Goal: Information Seeking & Learning: Learn about a topic

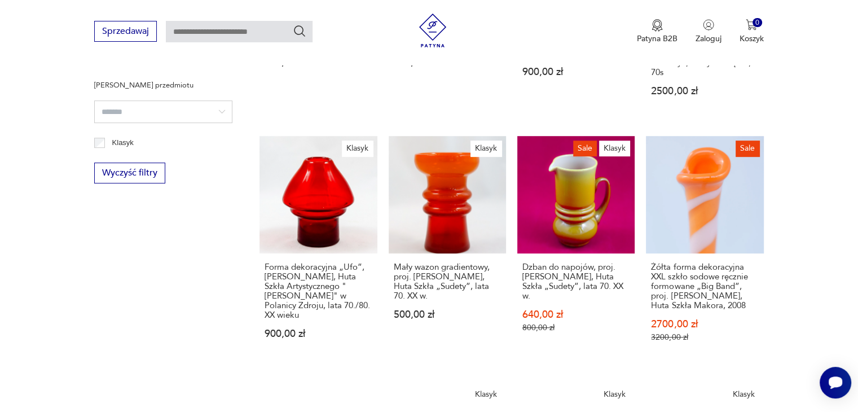
scroll to position [607, 0]
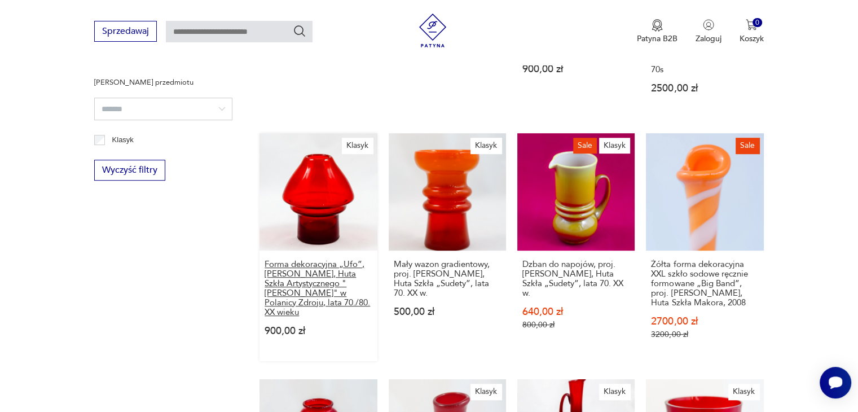
click at [327, 274] on h3 "Forma dekoracyjna „Ufo”, [PERSON_NAME], Huta Szkła Artystycznego "[PERSON_NAME]…" at bounding box center [318, 289] width 107 height 58
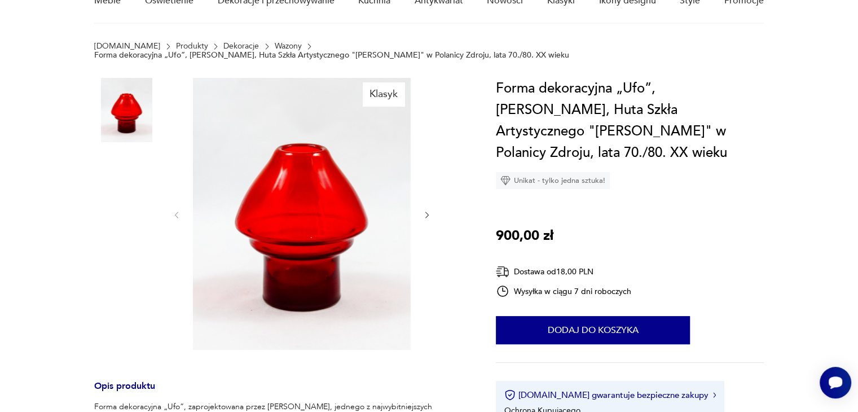
scroll to position [56, 0]
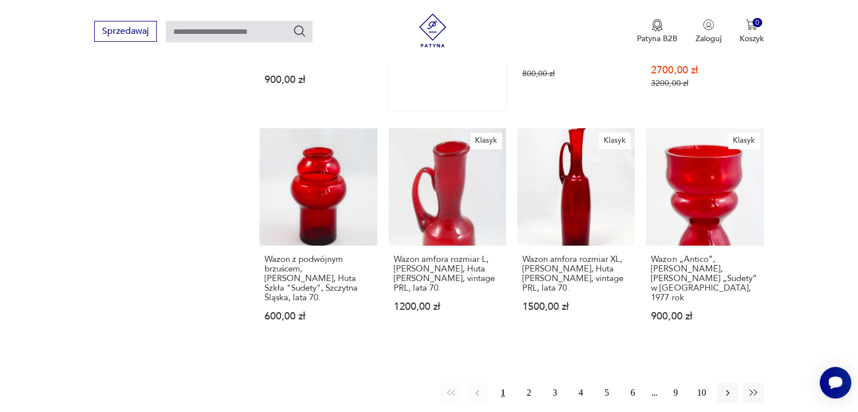
scroll to position [883, 0]
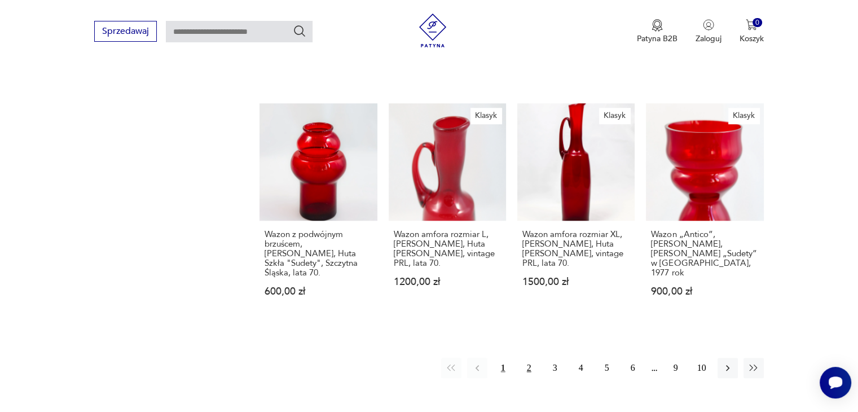
click at [530, 358] on button "2" at bounding box center [529, 368] width 20 height 20
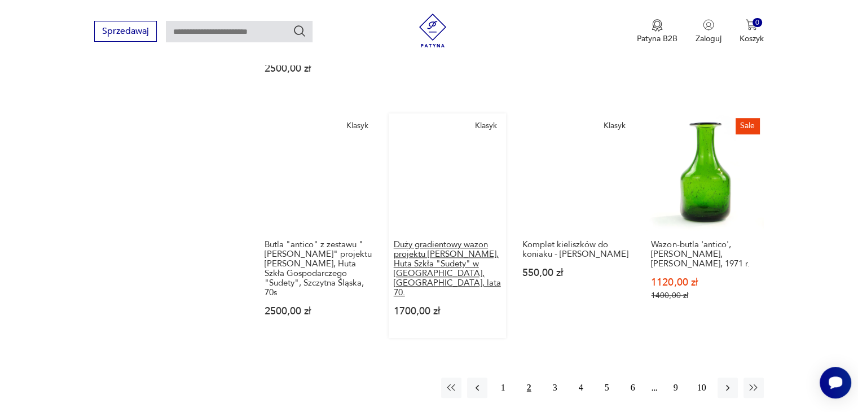
scroll to position [889, 0]
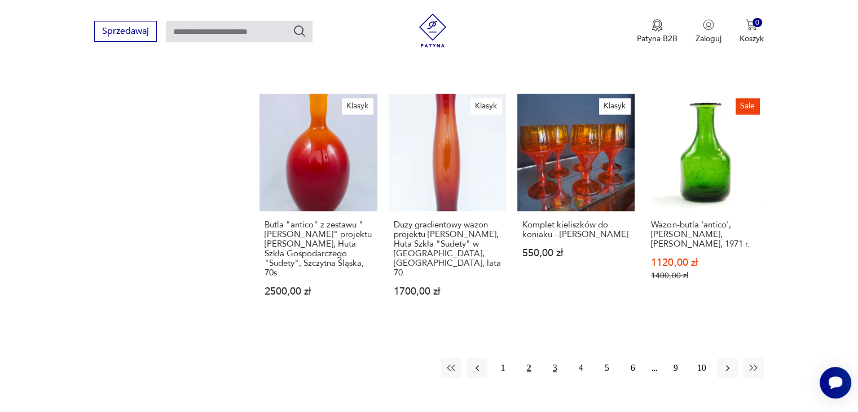
click at [556, 358] on button "3" at bounding box center [555, 368] width 20 height 20
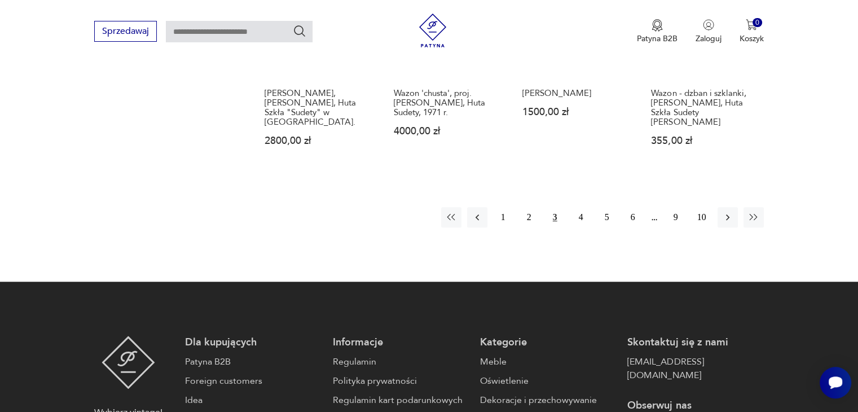
scroll to position [1002, 0]
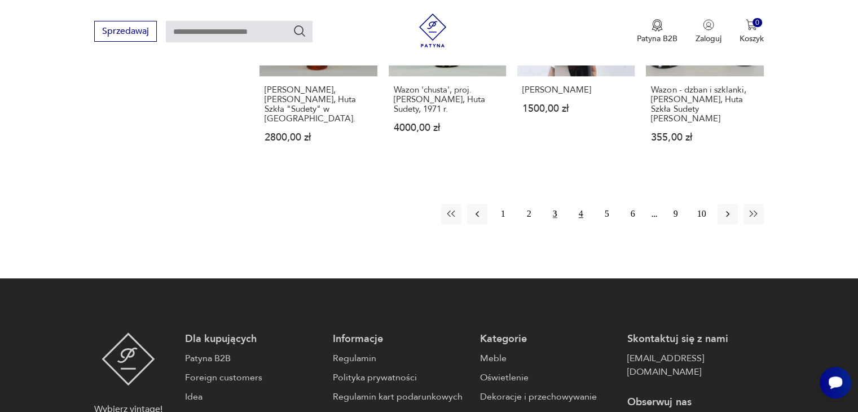
click at [582, 204] on button "4" at bounding box center [581, 214] width 20 height 20
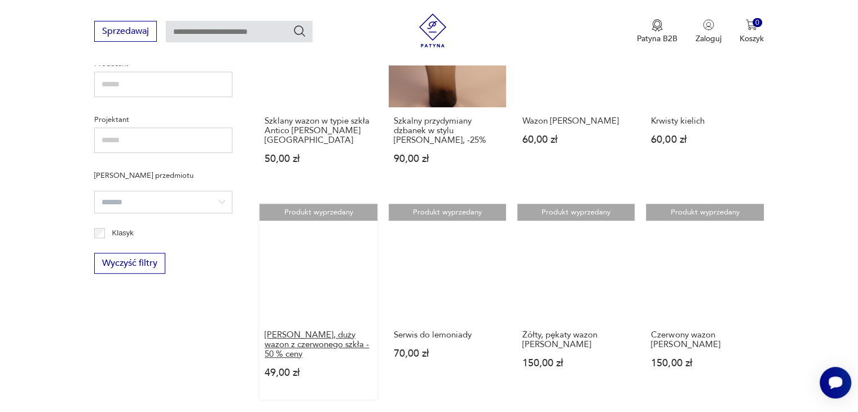
scroll to position [494, 0]
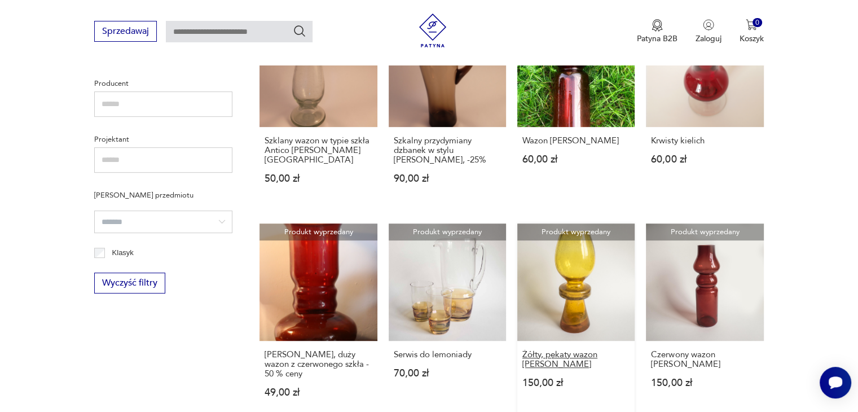
click at [577, 350] on h3 "Żółty, pękaty wazon [PERSON_NAME]" at bounding box center [576, 359] width 107 height 19
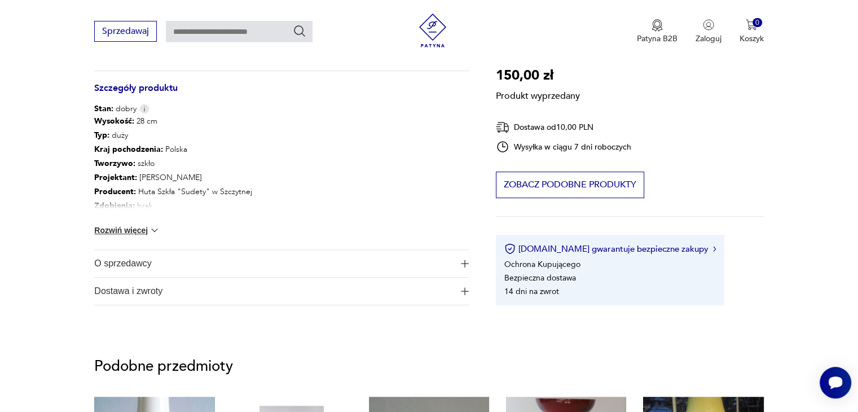
click at [144, 231] on button "Rozwiń więcej" at bounding box center [126, 230] width 65 height 11
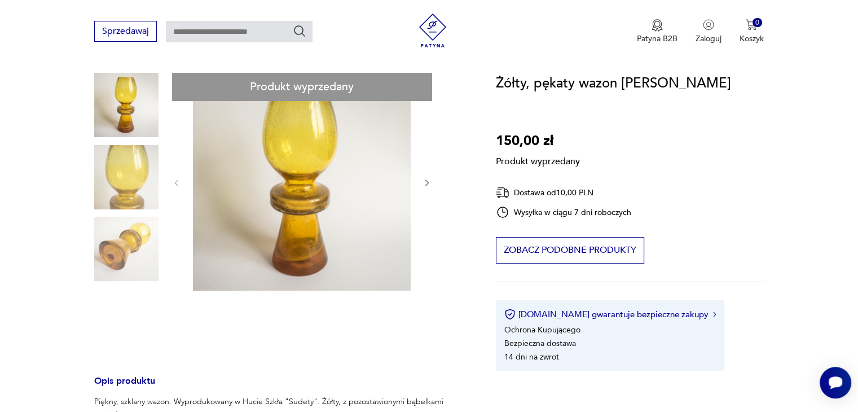
scroll to position [113, 0]
click at [339, 186] on div "Produkt wyprzedany Opis produktu Piękny, szklany wazon. Wyprodukowany w Hucie S…" at bounding box center [281, 414] width 375 height 683
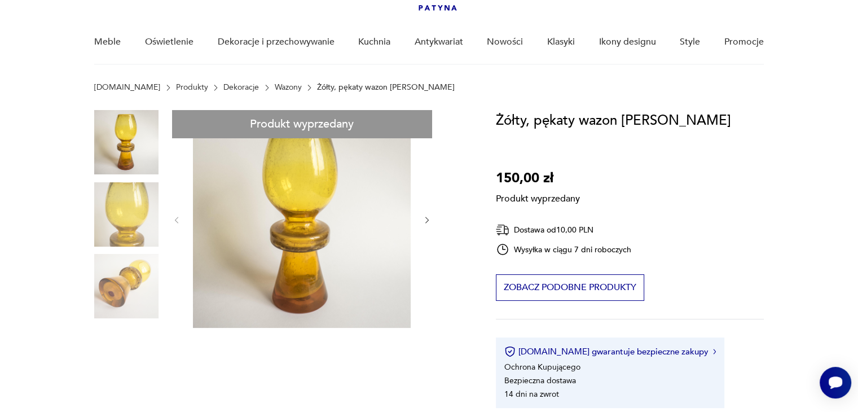
scroll to position [56, 0]
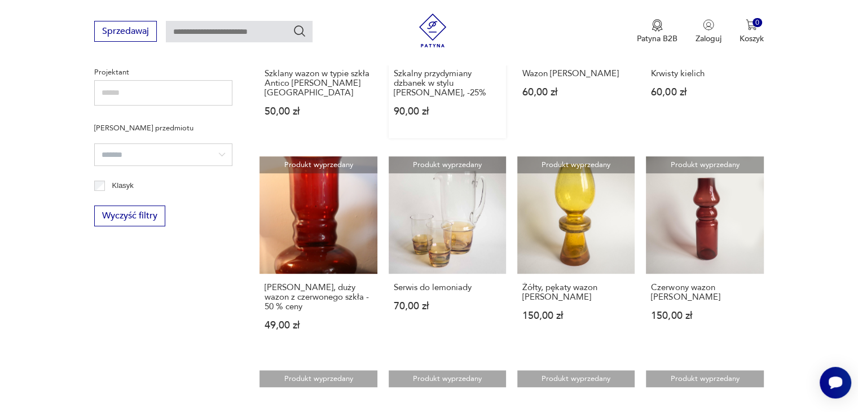
scroll to position [621, 0]
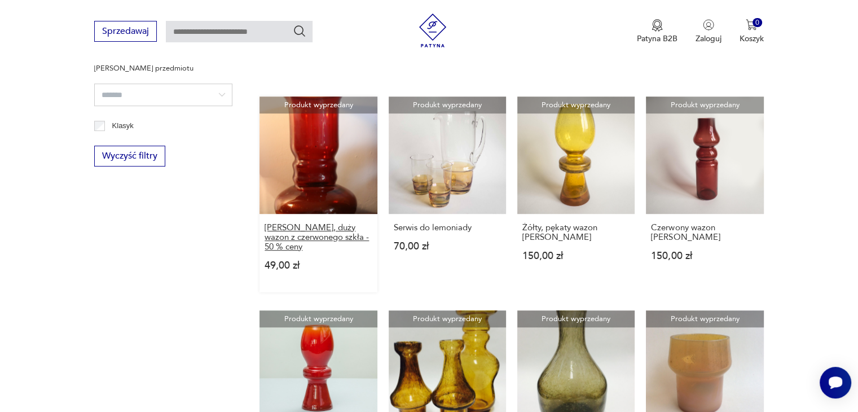
click at [332, 223] on h3 "[PERSON_NAME], duży wazon z czerwonego szkła - 50 % ceny" at bounding box center [318, 237] width 107 height 29
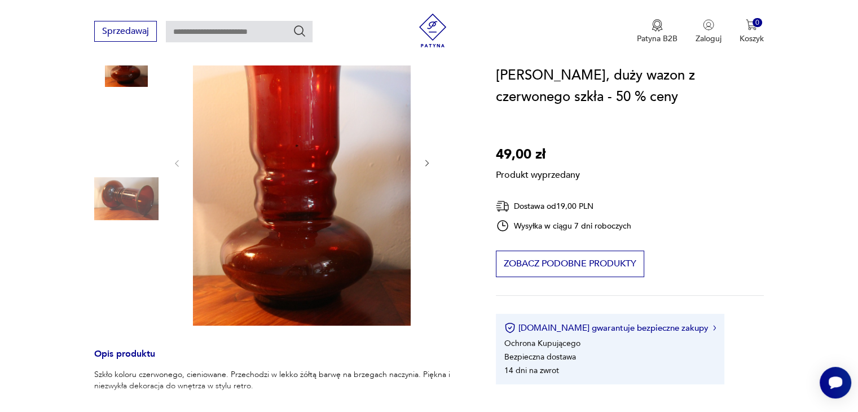
scroll to position [113, 0]
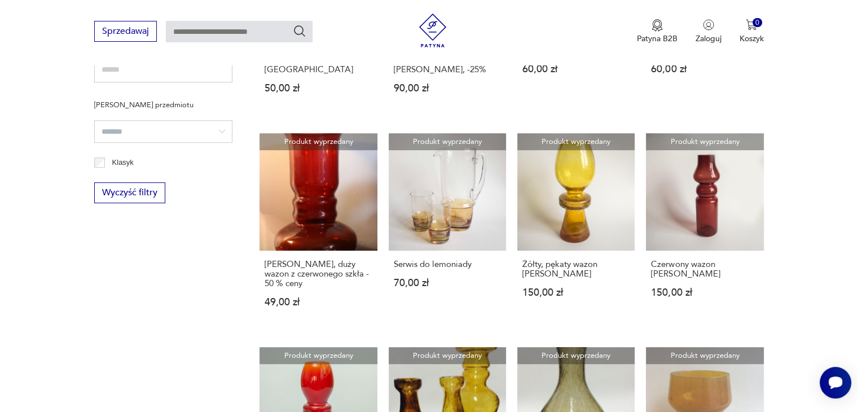
scroll to position [564, 0]
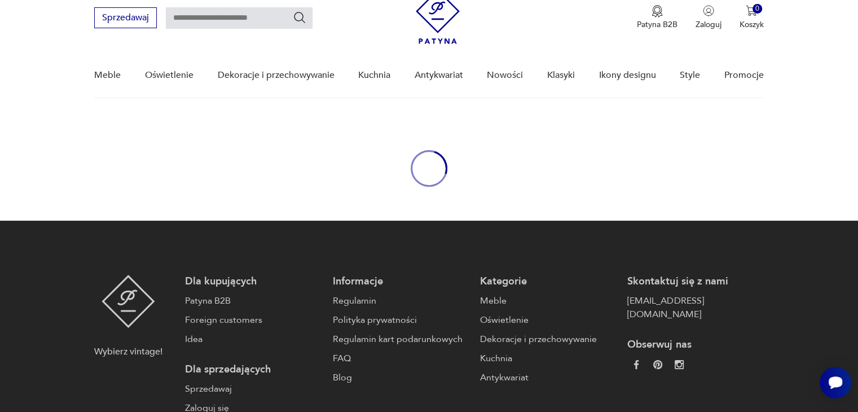
scroll to position [1031, 0]
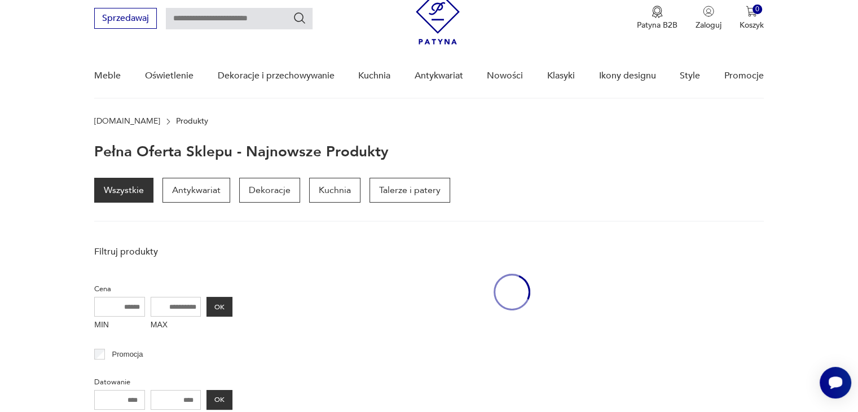
scroll to position [112, 0]
